Goal: Information Seeking & Learning: Learn about a topic

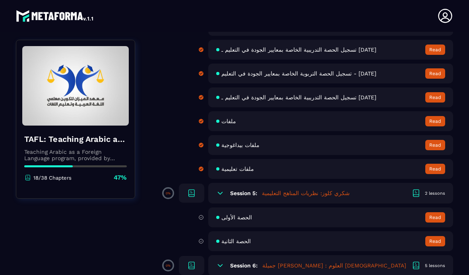
scroll to position [395, 0]
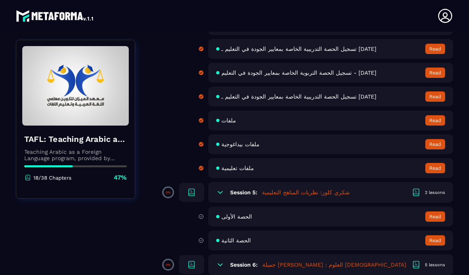
click at [218, 196] on icon at bounding box center [220, 193] width 8 height 8
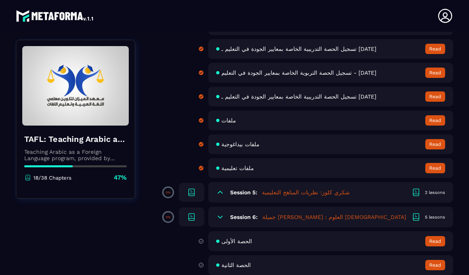
click at [169, 196] on span at bounding box center [168, 192] width 9 height 9
click at [440, 196] on div "2 lessons" at bounding box center [435, 193] width 20 height 6
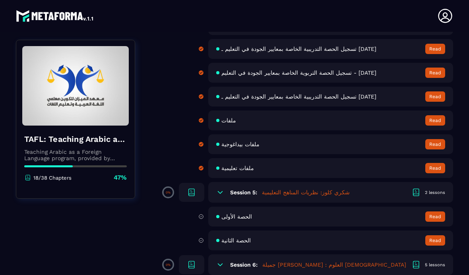
click at [434, 218] on button "Read" at bounding box center [436, 217] width 20 height 10
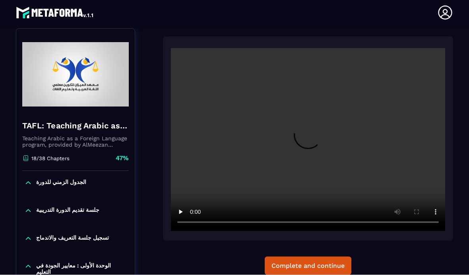
scroll to position [29, 0]
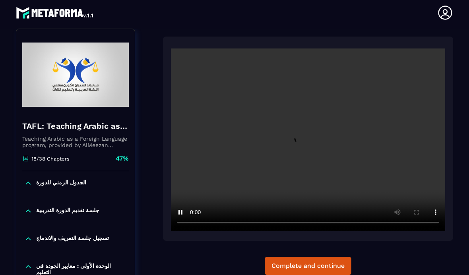
click at [309, 107] on video at bounding box center [308, 140] width 274 height 183
click at [321, 192] on video at bounding box center [308, 140] width 274 height 183
click at [321, 198] on video at bounding box center [308, 140] width 274 height 183
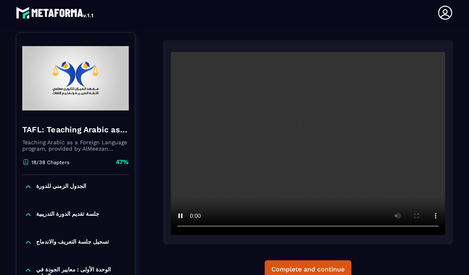
scroll to position [80, 0]
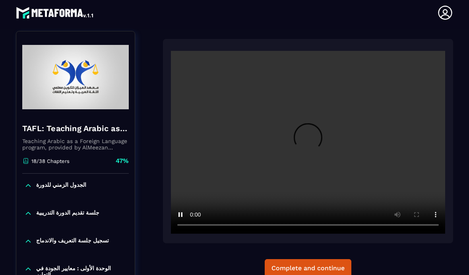
click at [322, 165] on video at bounding box center [308, 142] width 274 height 183
click at [367, 145] on video at bounding box center [308, 142] width 274 height 183
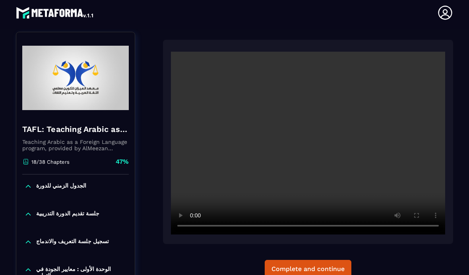
scroll to position [80, 0]
click at [231, 193] on video at bounding box center [308, 143] width 274 height 183
click at [281, 196] on video at bounding box center [308, 143] width 274 height 183
click at [303, 192] on video at bounding box center [308, 143] width 274 height 183
click at [315, 113] on video at bounding box center [308, 143] width 274 height 183
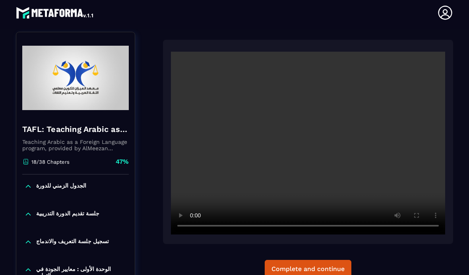
click at [337, 196] on video at bounding box center [308, 143] width 274 height 183
click at [271, 115] on video at bounding box center [308, 143] width 274 height 183
click at [272, 112] on video at bounding box center [308, 143] width 274 height 183
click at [272, 111] on video at bounding box center [308, 143] width 274 height 183
click at [270, 109] on video at bounding box center [308, 143] width 274 height 183
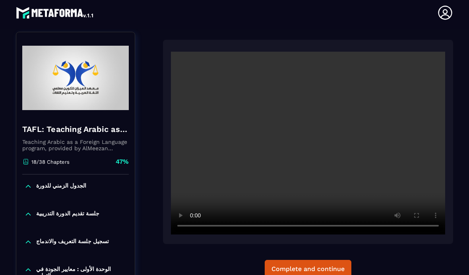
click at [177, 52] on video at bounding box center [308, 143] width 274 height 183
